Goal: Check status: Check status

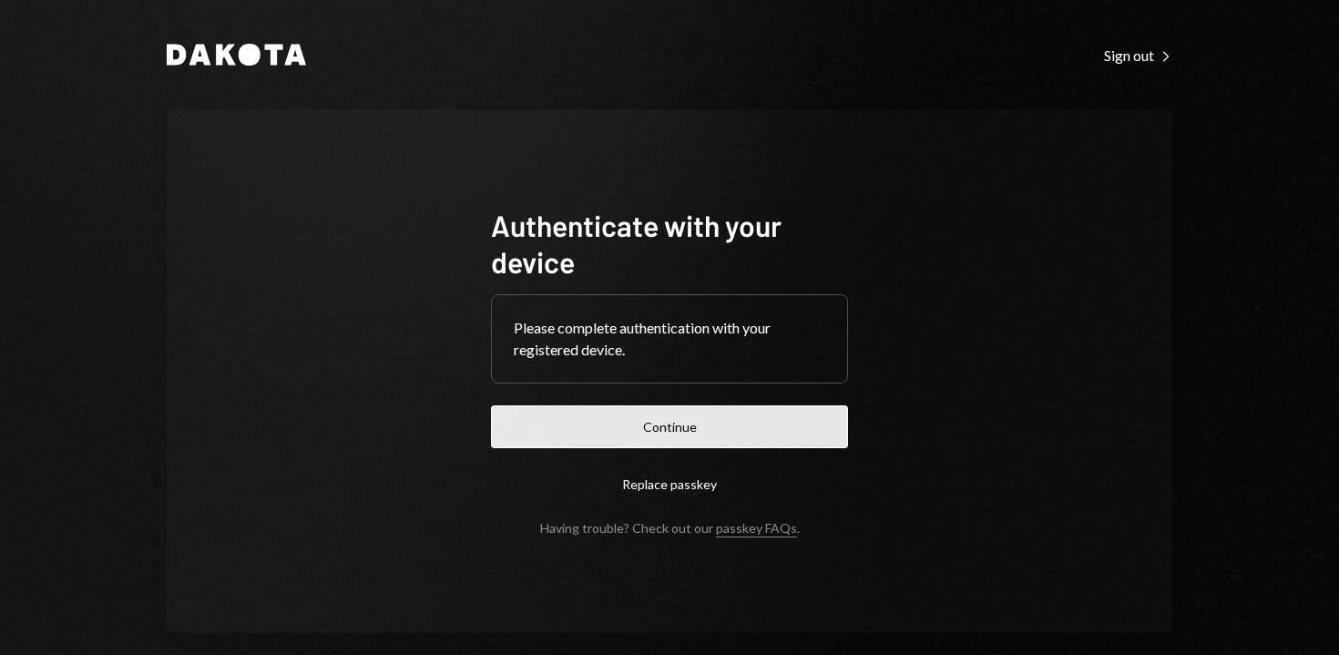
click at [589, 411] on button "Continue" at bounding box center [669, 426] width 357 height 43
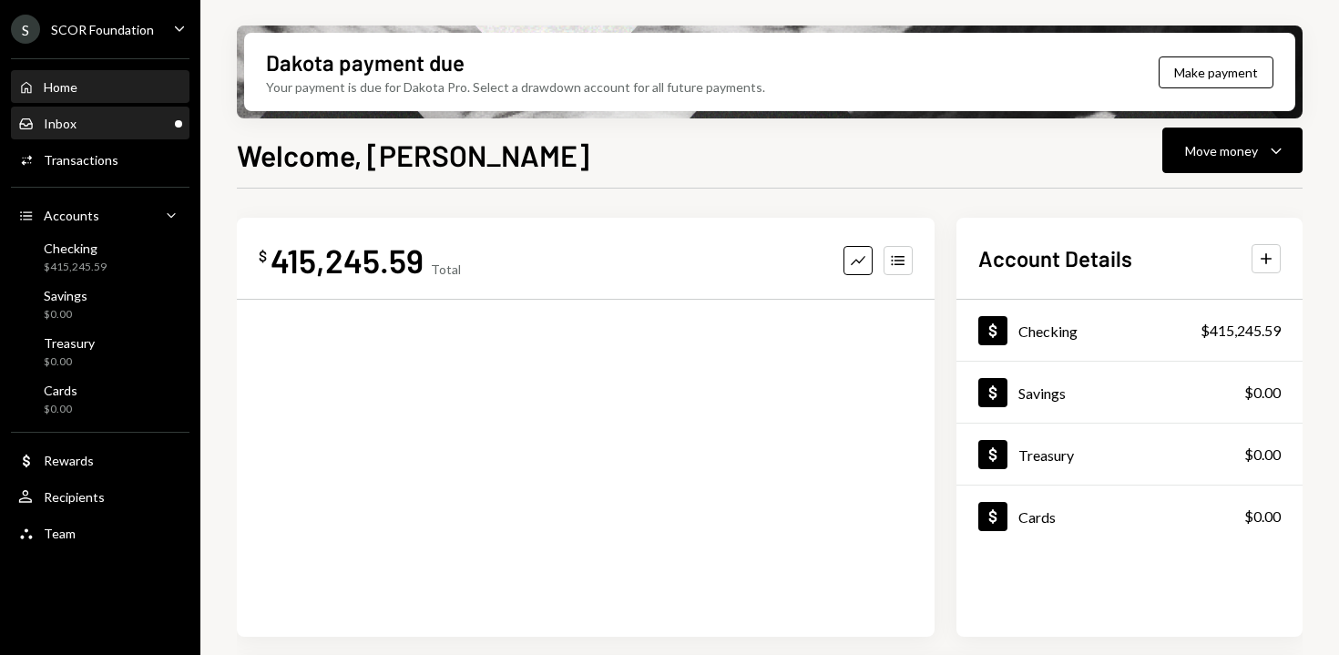
click at [157, 118] on div "Inbox Inbox" at bounding box center [100, 124] width 164 height 16
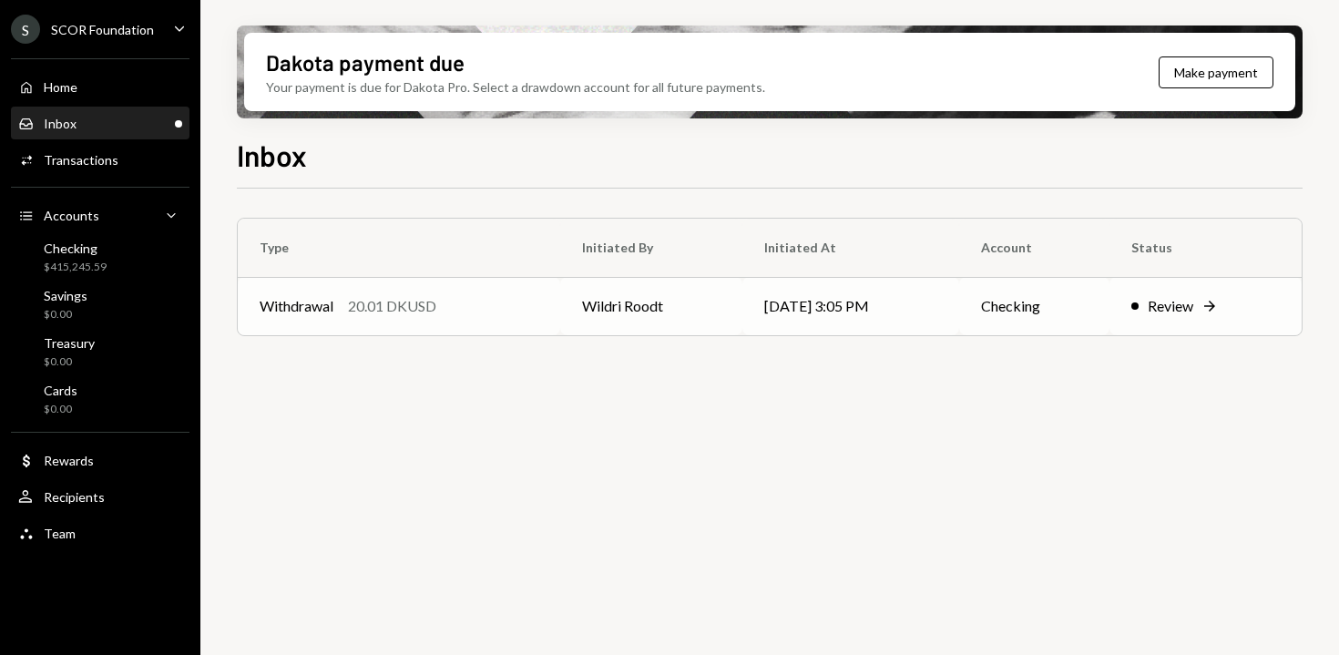
click at [520, 295] on div "Withdrawal 20.01 DKUSD" at bounding box center [399, 306] width 279 height 22
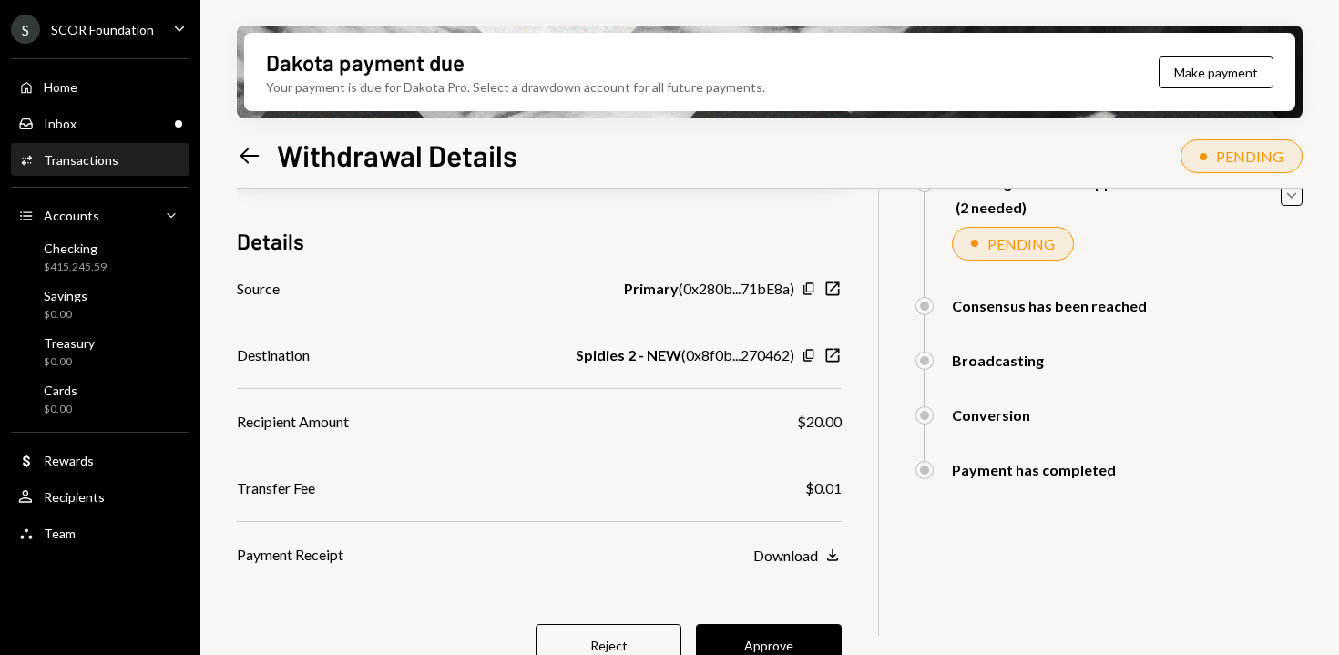
scroll to position [235, 0]
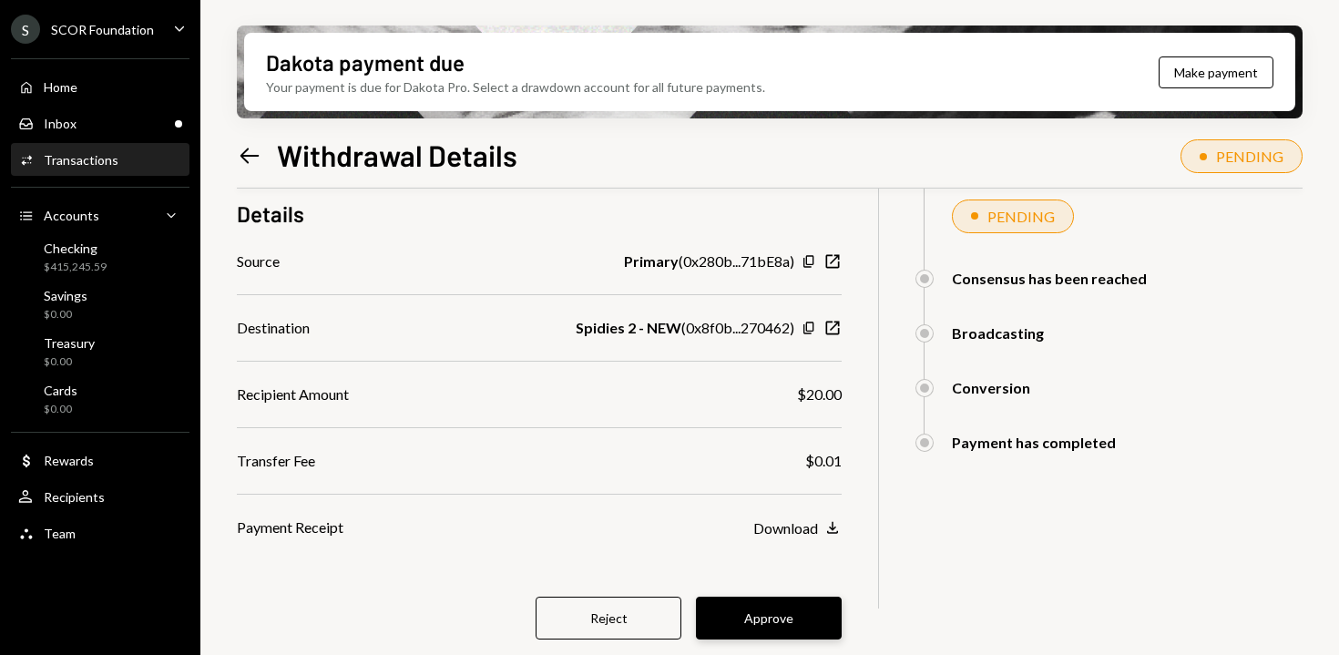
click at [789, 606] on button "Approve" at bounding box center [769, 618] width 146 height 43
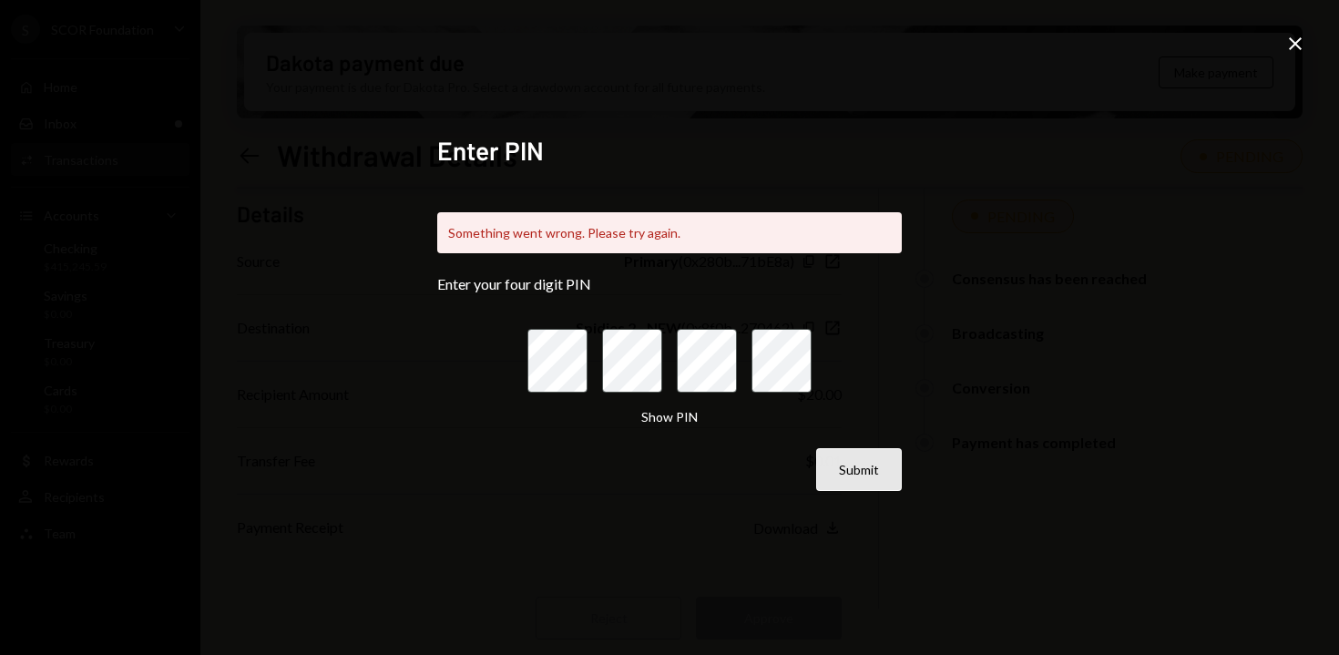
click at [848, 482] on button "Submit" at bounding box center [859, 469] width 86 height 43
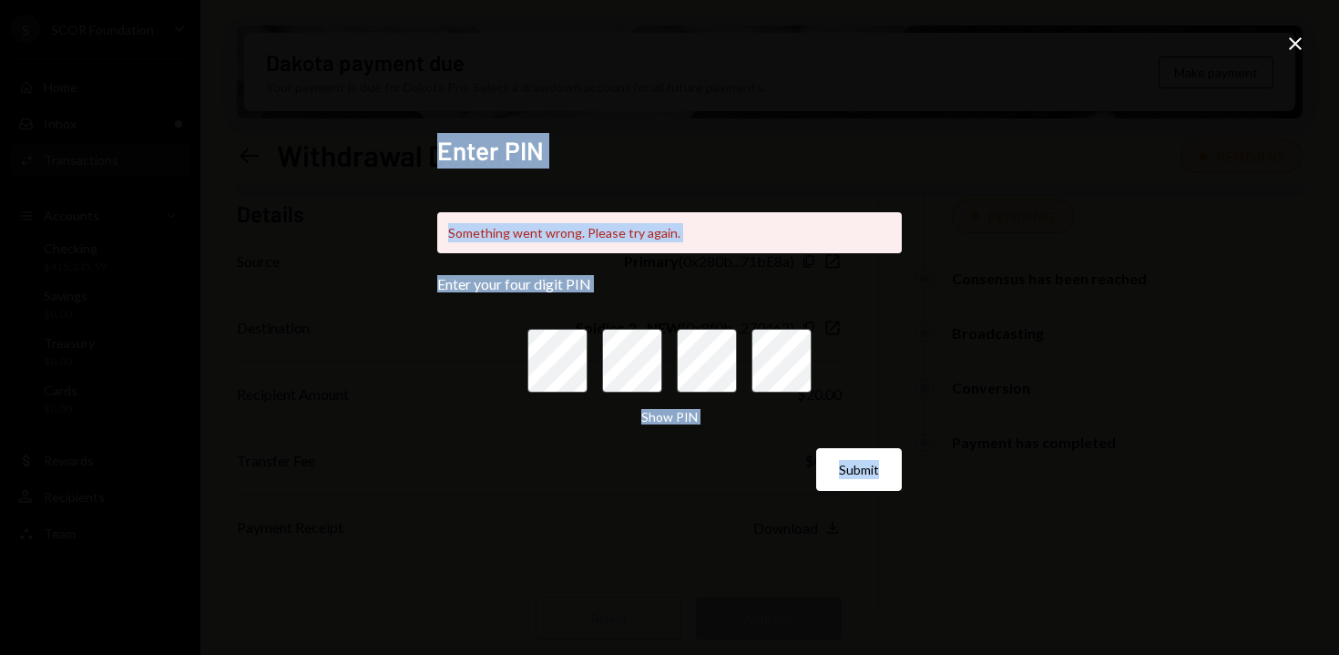
click at [1306, 44] on div "Enter PIN Something went wrong. Please try again. Enter your four digit PIN Sho…" at bounding box center [669, 327] width 1339 height 655
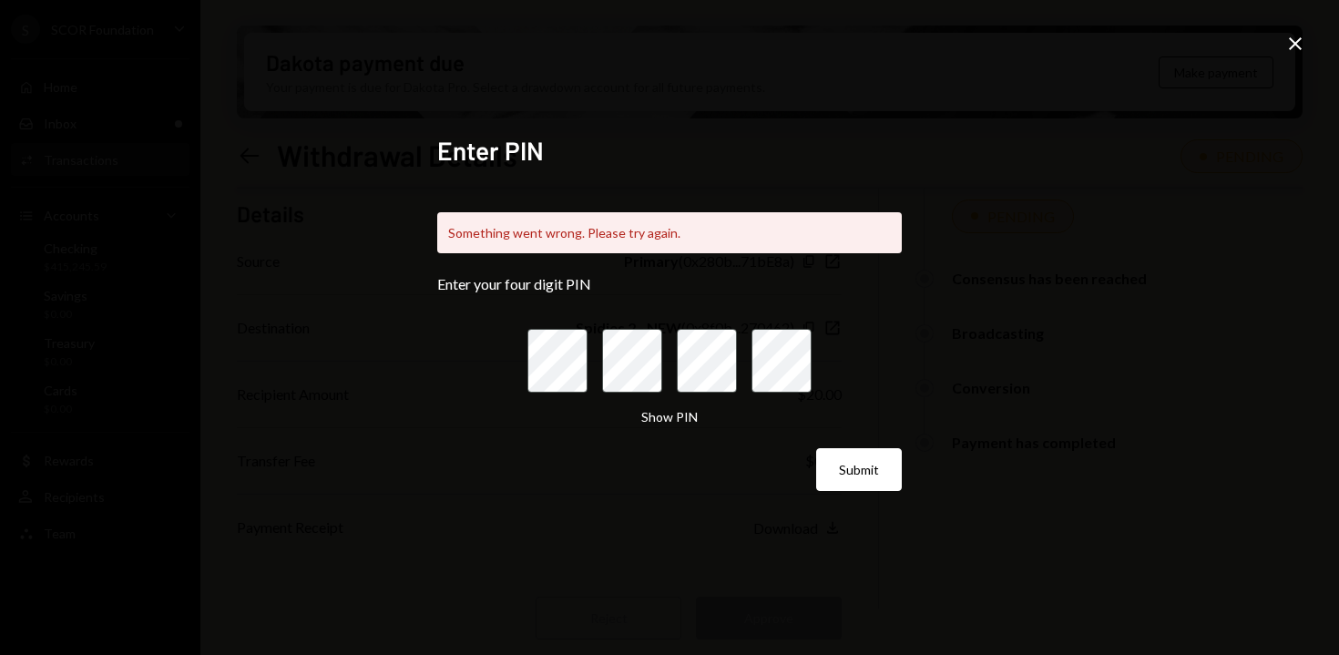
click at [1295, 44] on icon at bounding box center [1295, 43] width 13 height 13
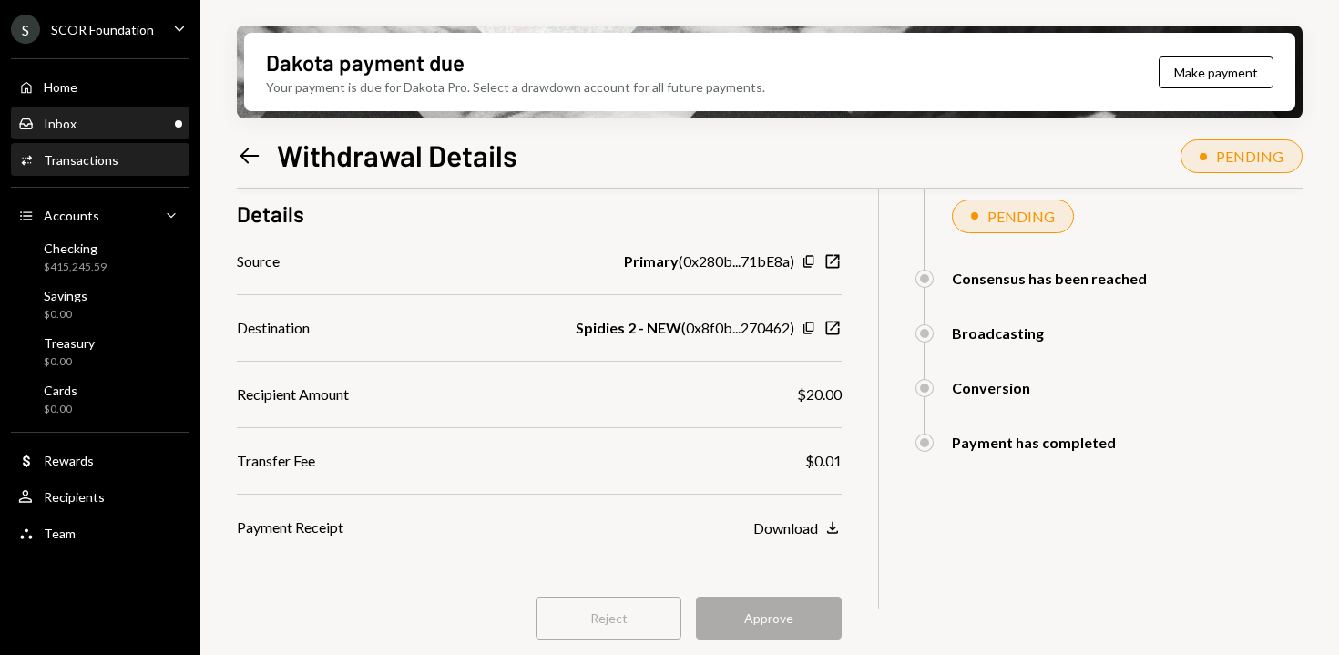
click at [99, 130] on div "Inbox Inbox" at bounding box center [100, 124] width 164 height 16
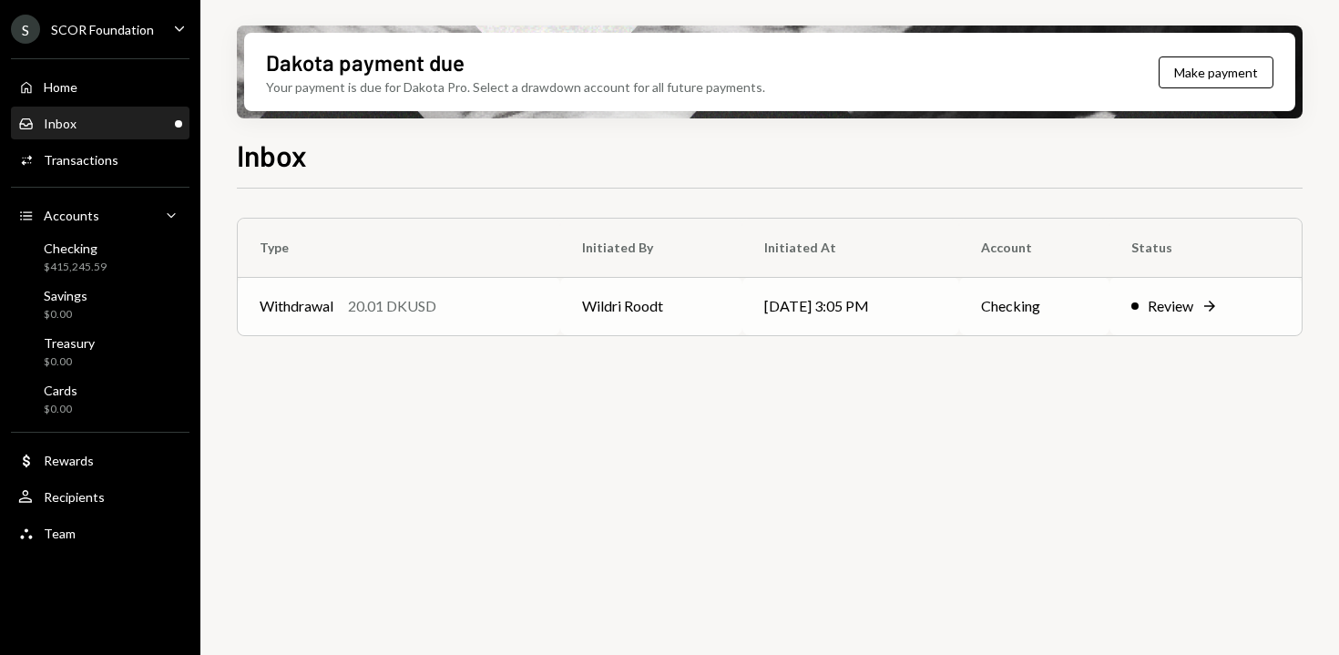
click at [332, 284] on td "Withdrawal 20.01 DKUSD" at bounding box center [399, 306] width 322 height 58
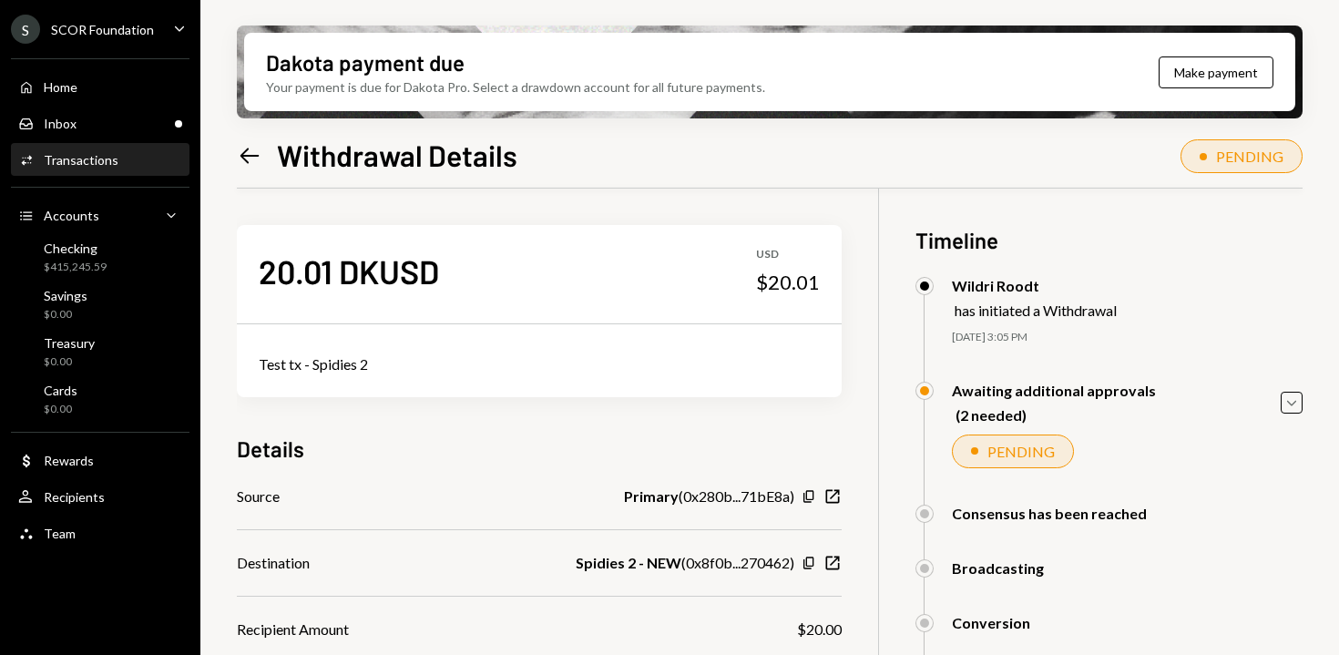
scroll to position [235, 0]
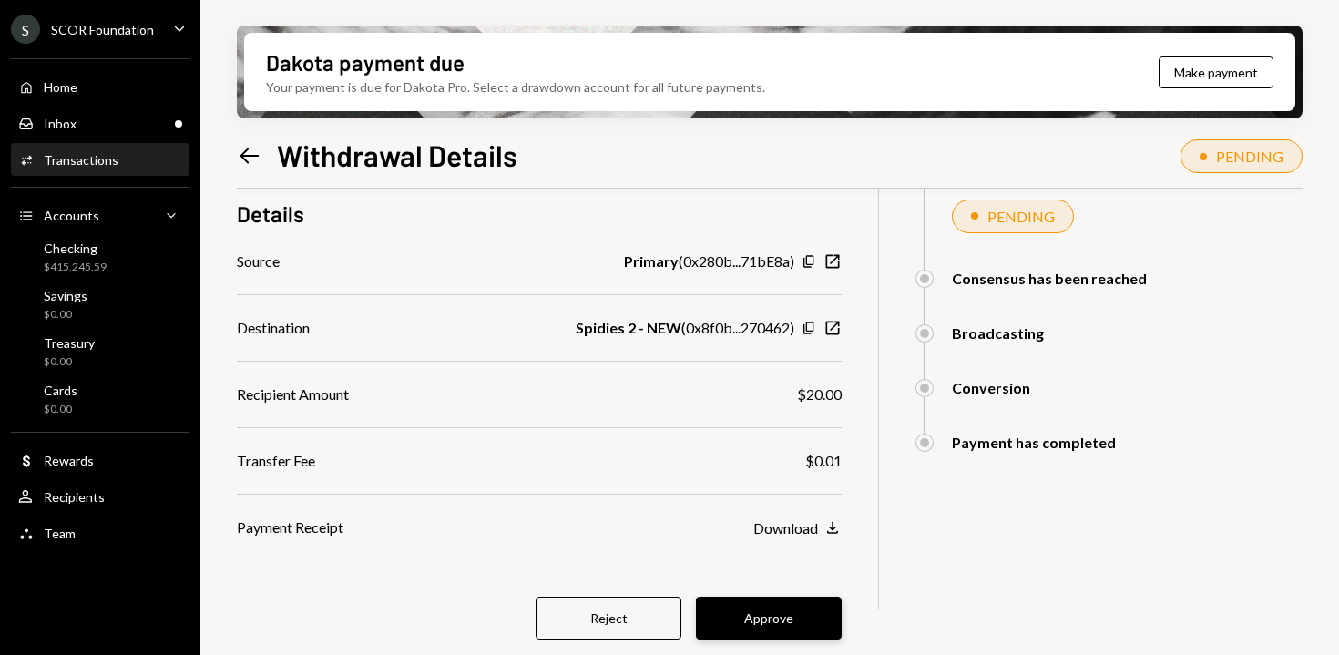
click at [768, 615] on button "Approve" at bounding box center [769, 618] width 146 height 43
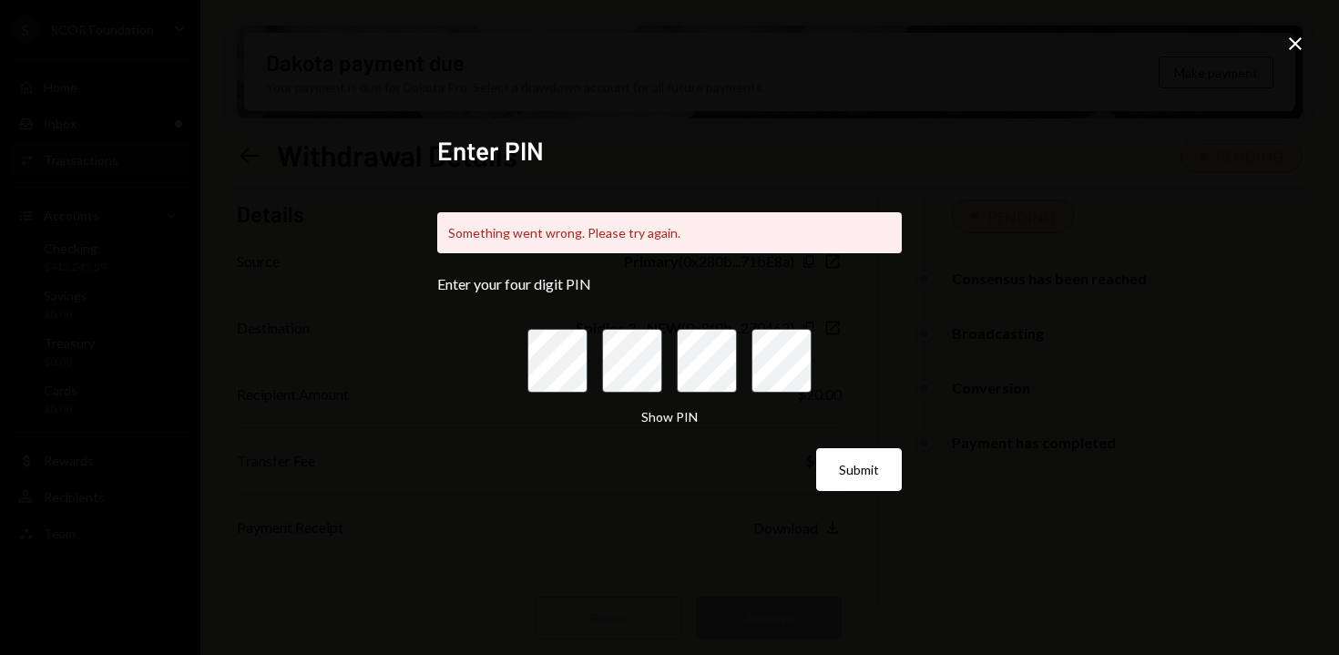
click at [1295, 39] on icon "Close" at bounding box center [1295, 44] width 22 height 22
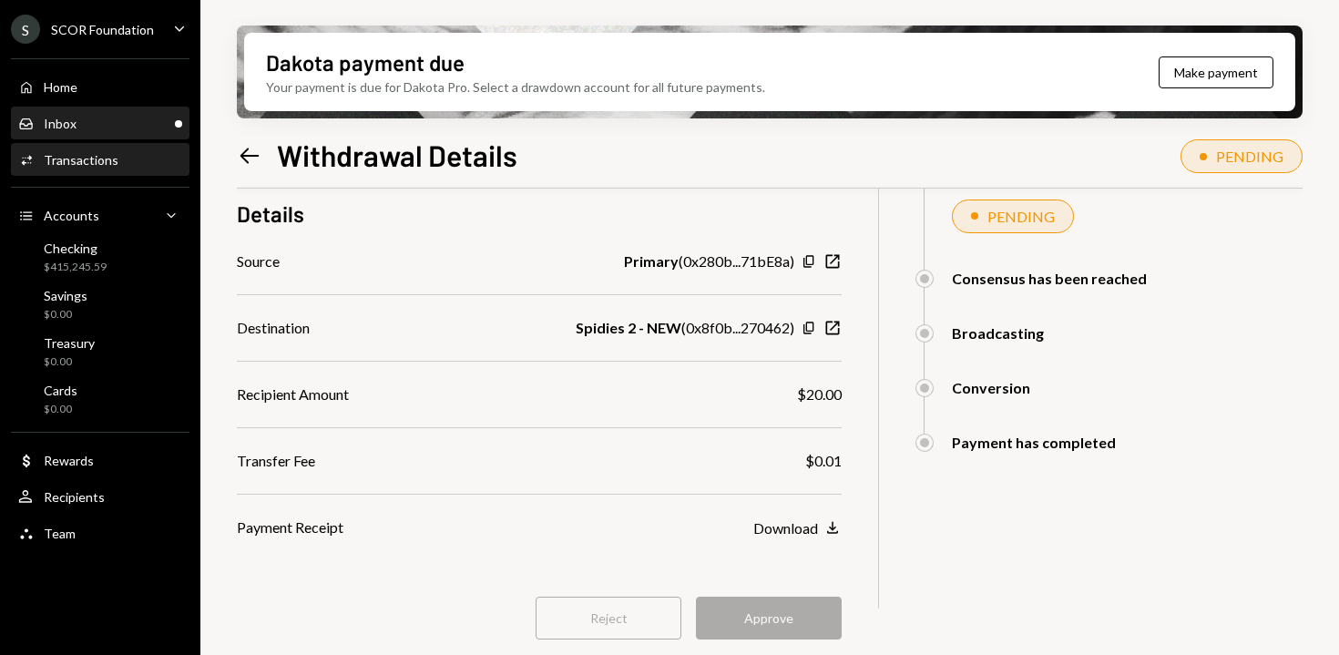
click at [110, 125] on div "Inbox Inbox" at bounding box center [100, 124] width 164 height 16
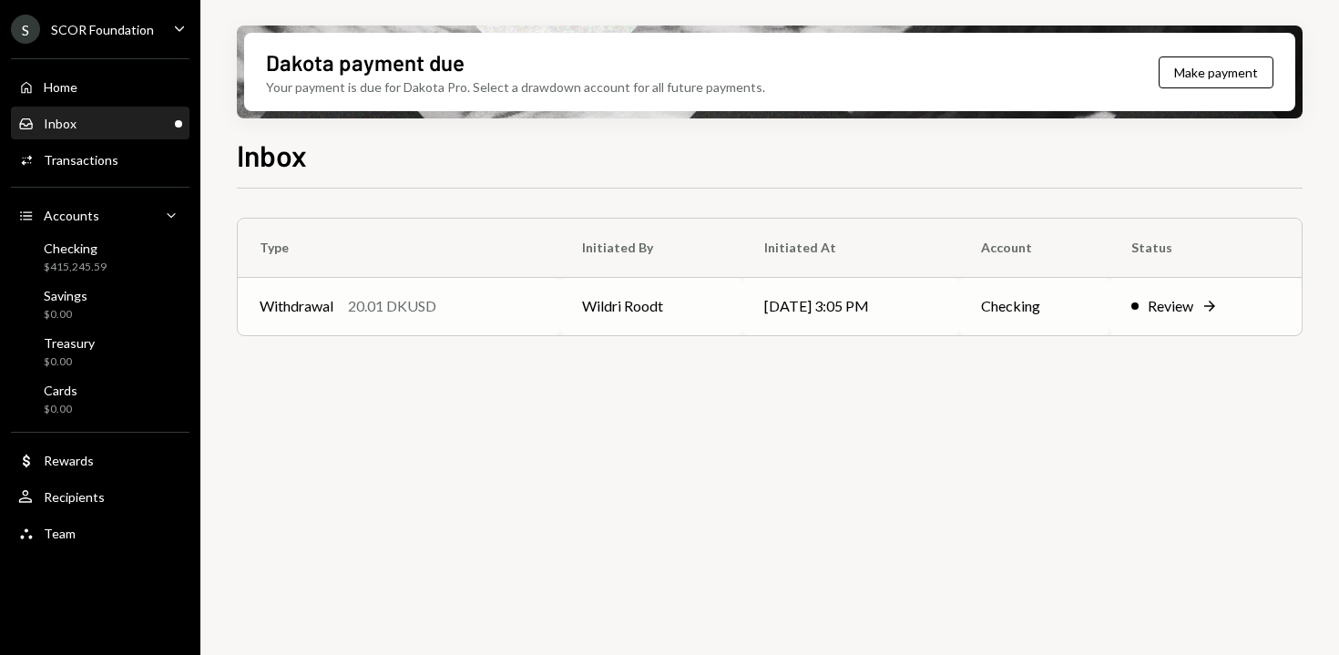
click at [547, 291] on td "Withdrawal 20.01 DKUSD" at bounding box center [399, 306] width 322 height 58
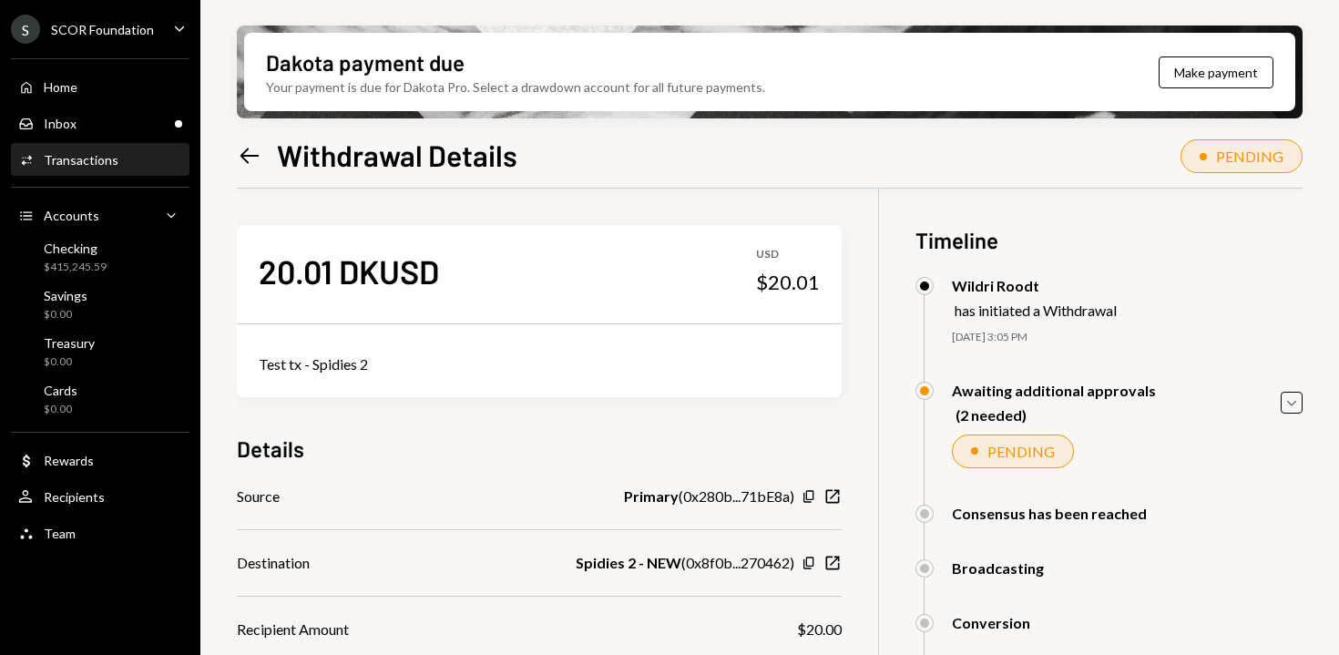
scroll to position [235, 0]
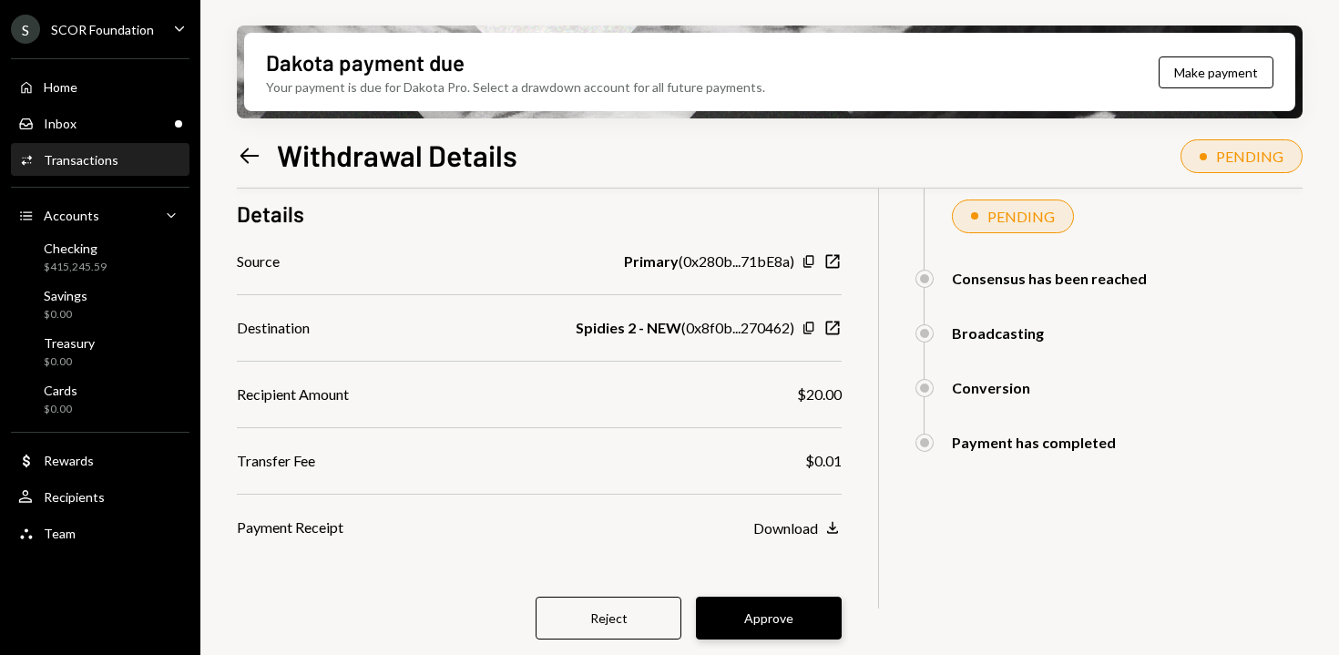
click at [791, 611] on button "Approve" at bounding box center [769, 618] width 146 height 43
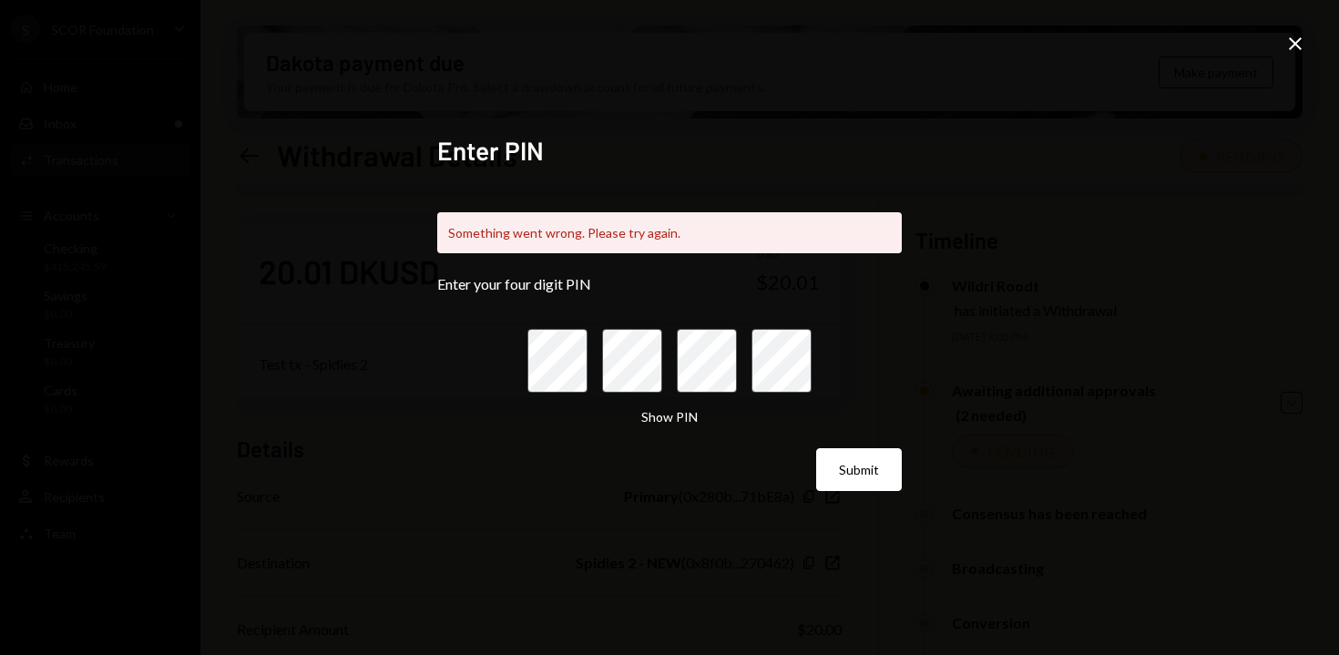
scroll to position [235, 0]
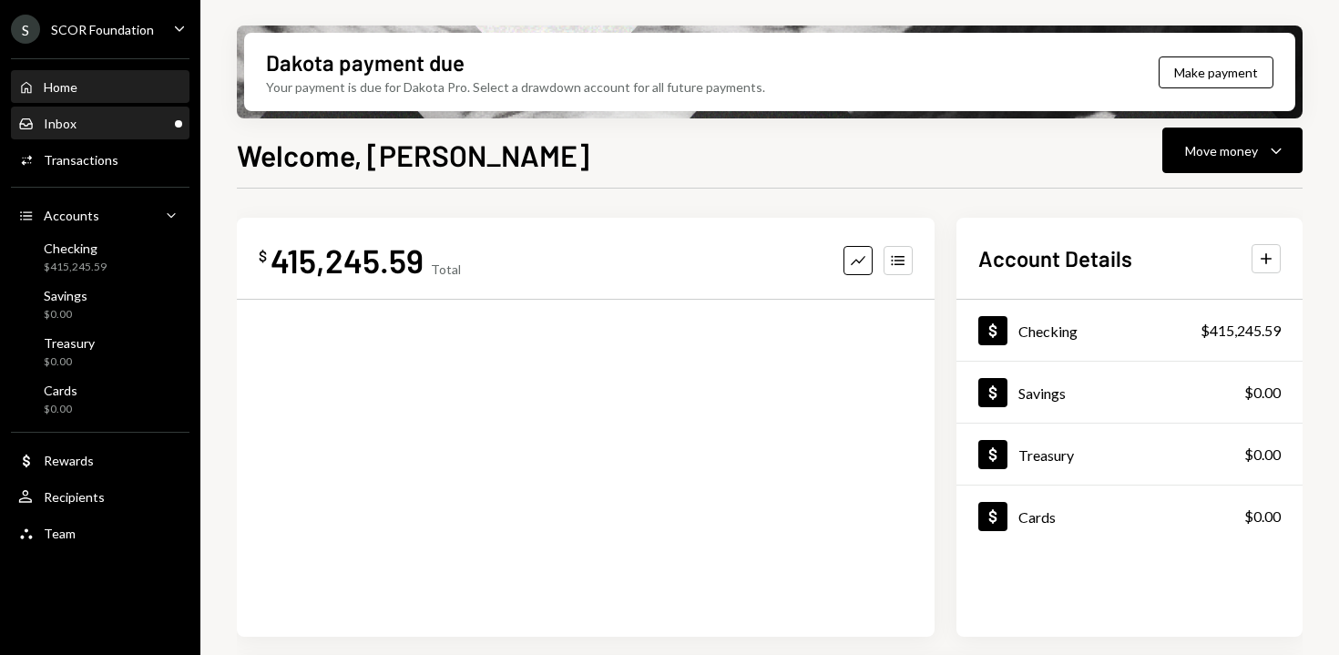
click at [149, 125] on div "Inbox Inbox" at bounding box center [100, 124] width 164 height 16
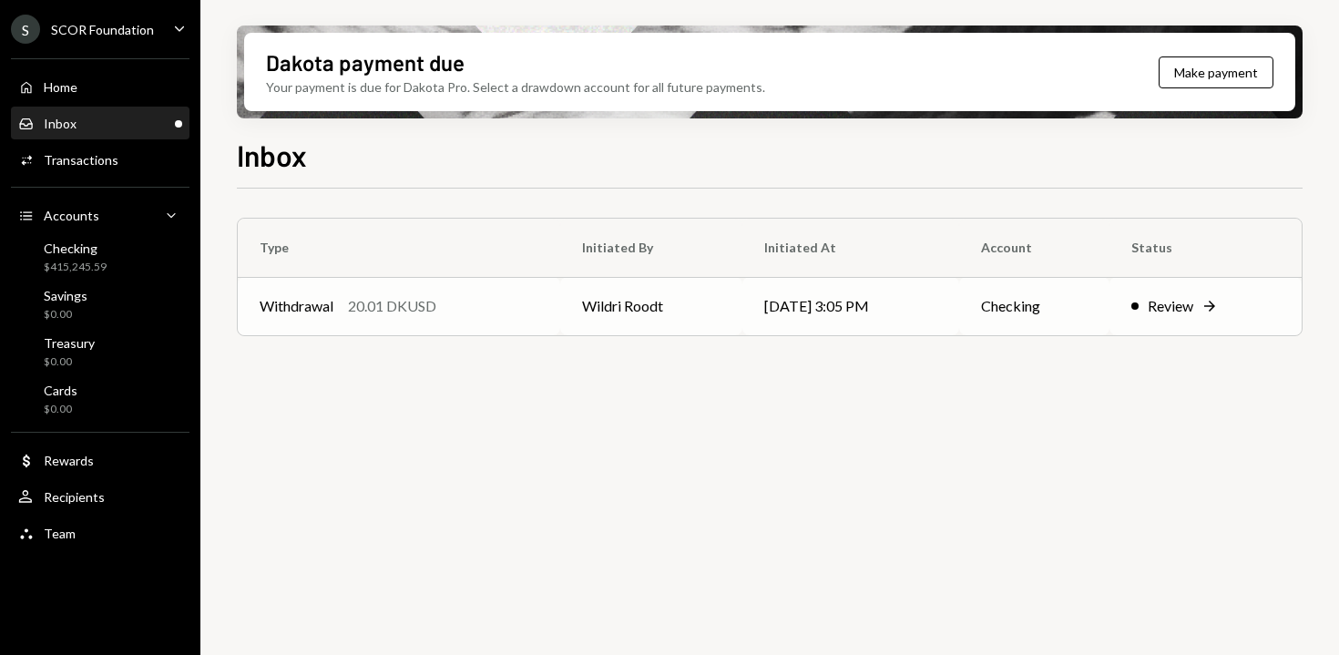
click at [510, 292] on td "Withdrawal 20.01 DKUSD" at bounding box center [399, 306] width 322 height 58
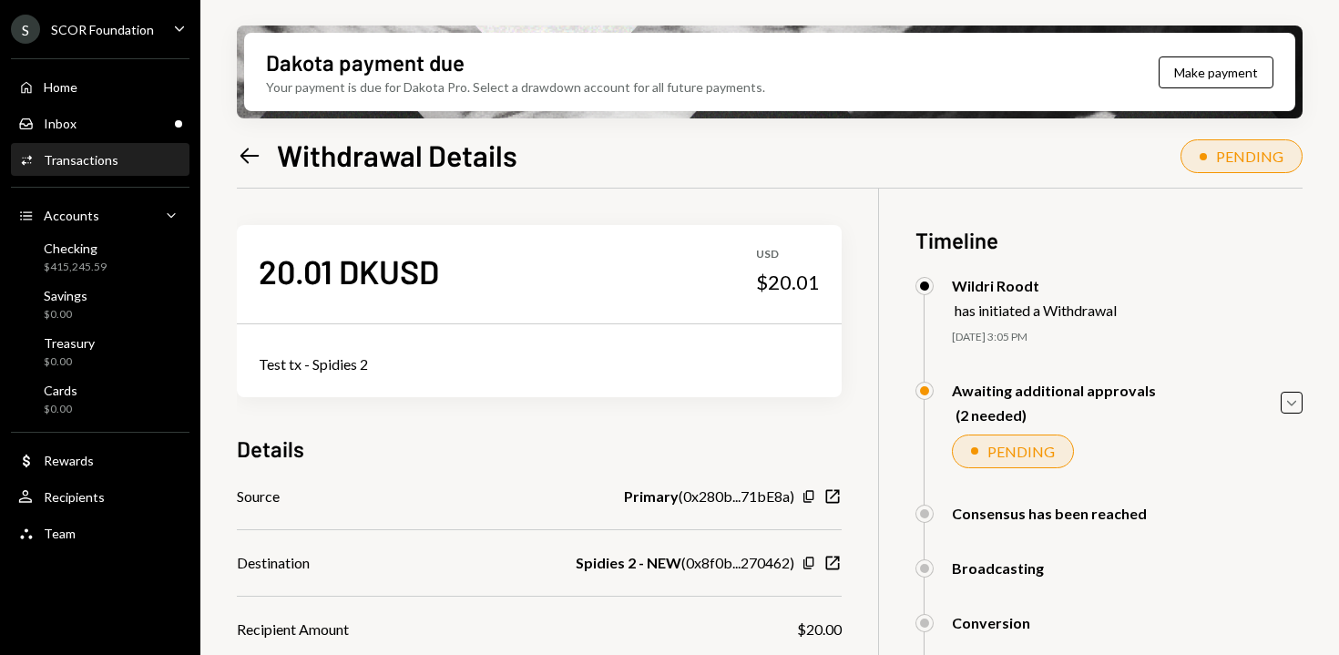
scroll to position [235, 0]
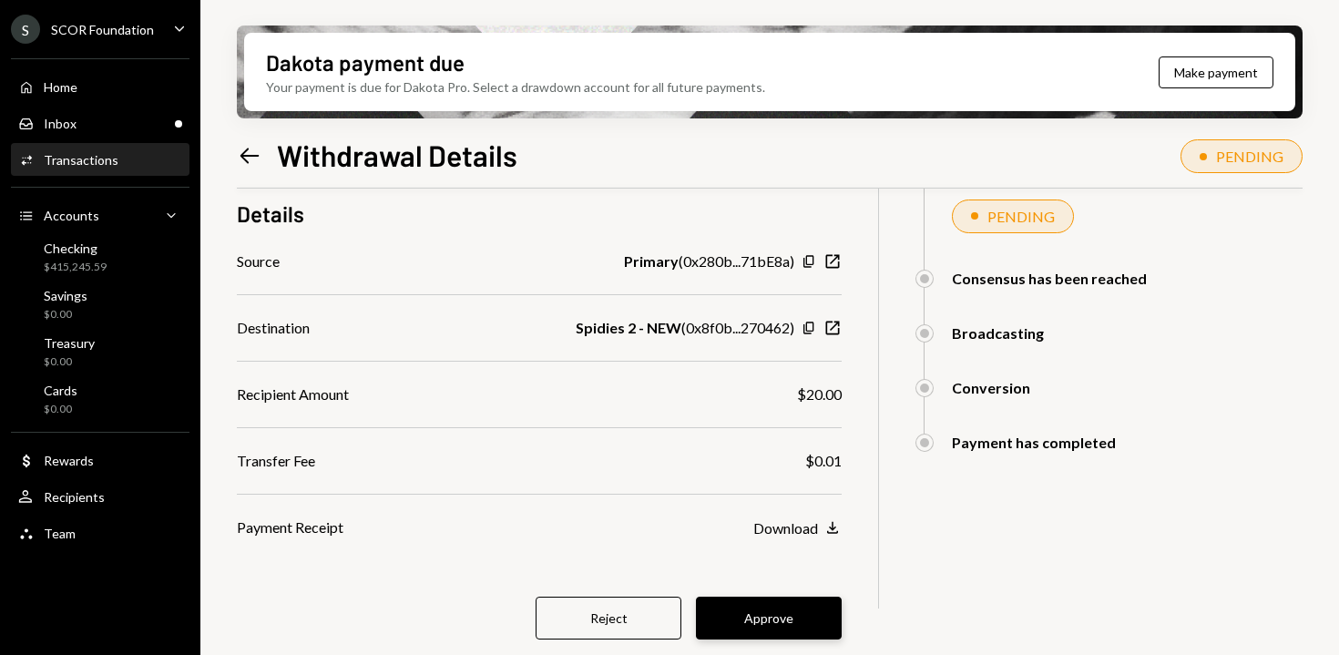
click at [760, 639] on button "Approve" at bounding box center [769, 618] width 146 height 43
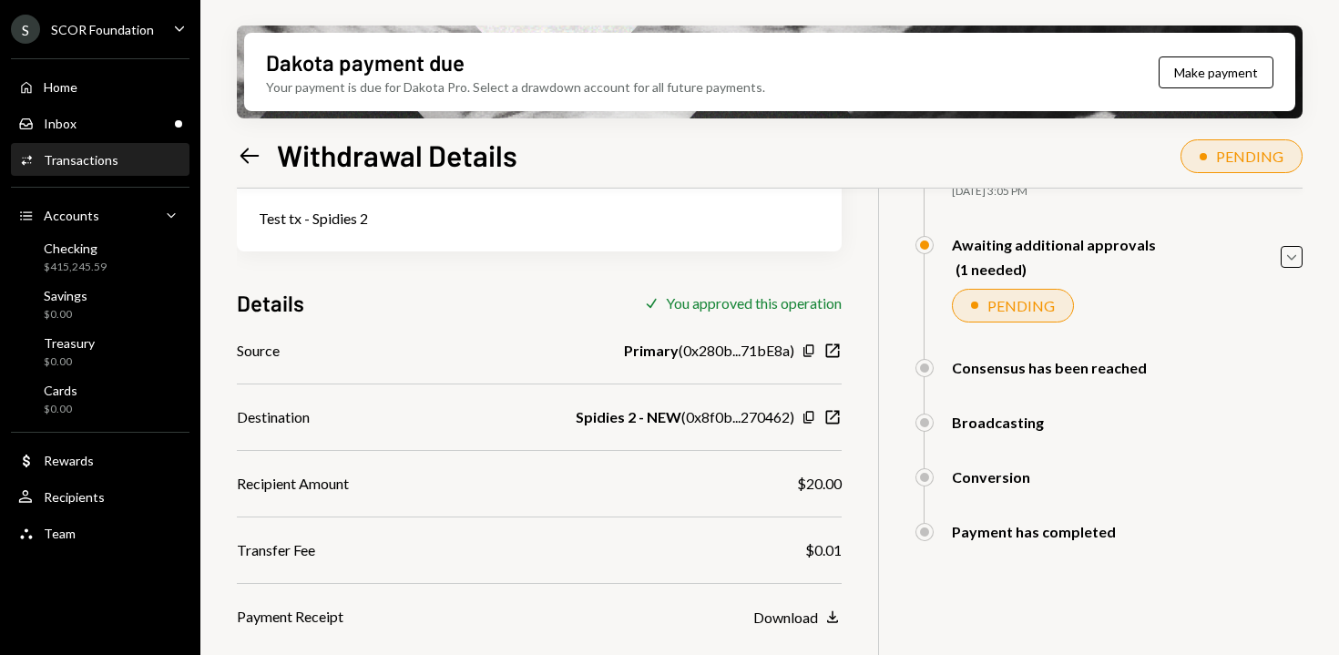
scroll to position [0, 0]
